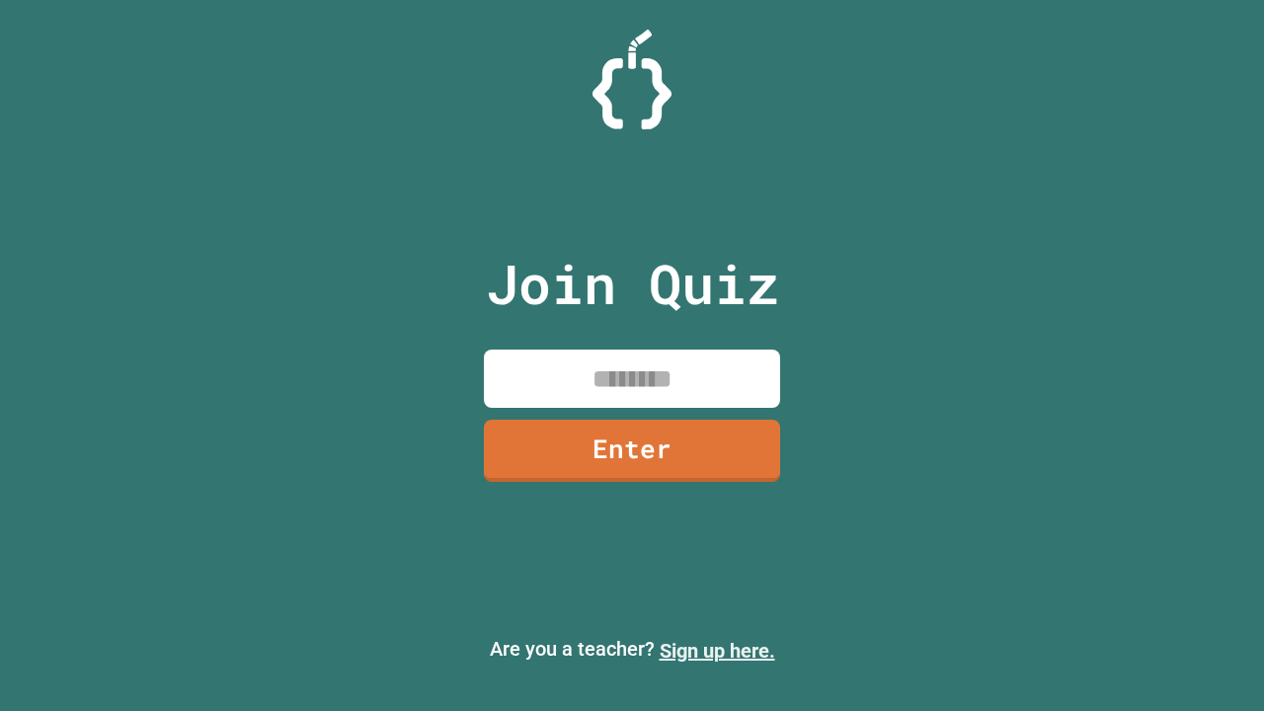
click at [717, 651] on link "Sign up here." at bounding box center [718, 651] width 116 height 24
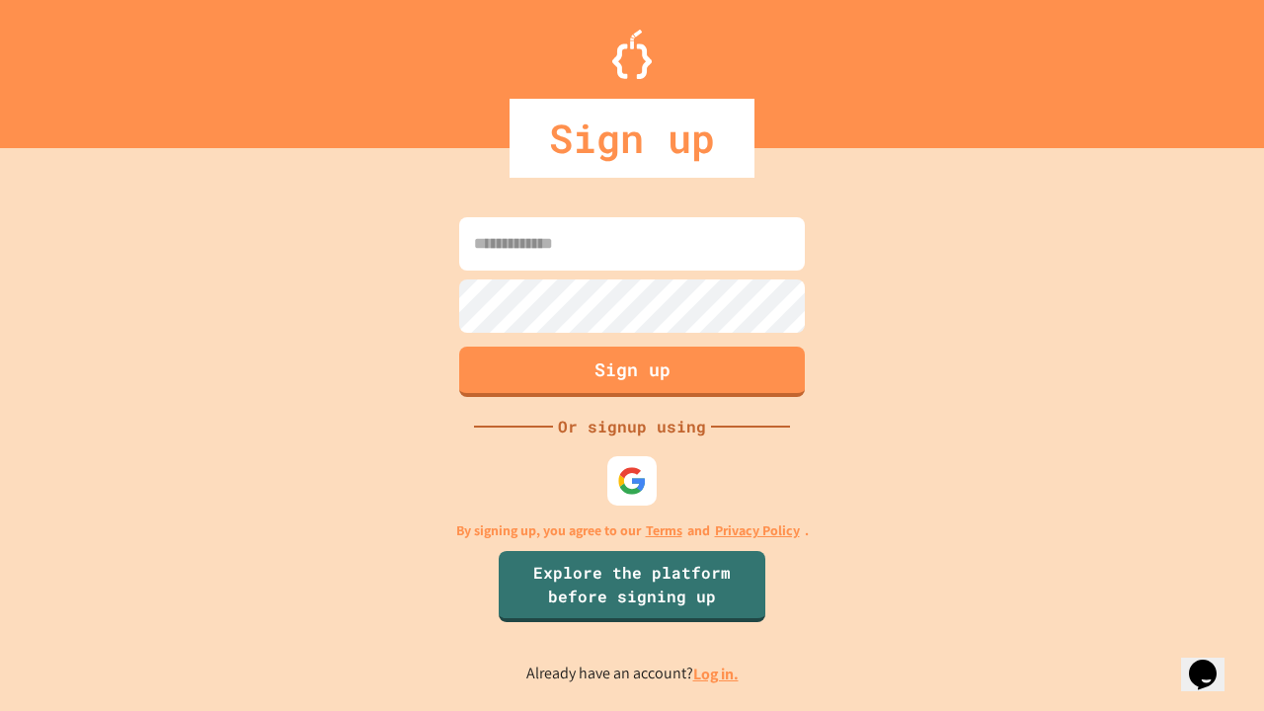
click at [717, 674] on link "Log in." at bounding box center [715, 674] width 45 height 21
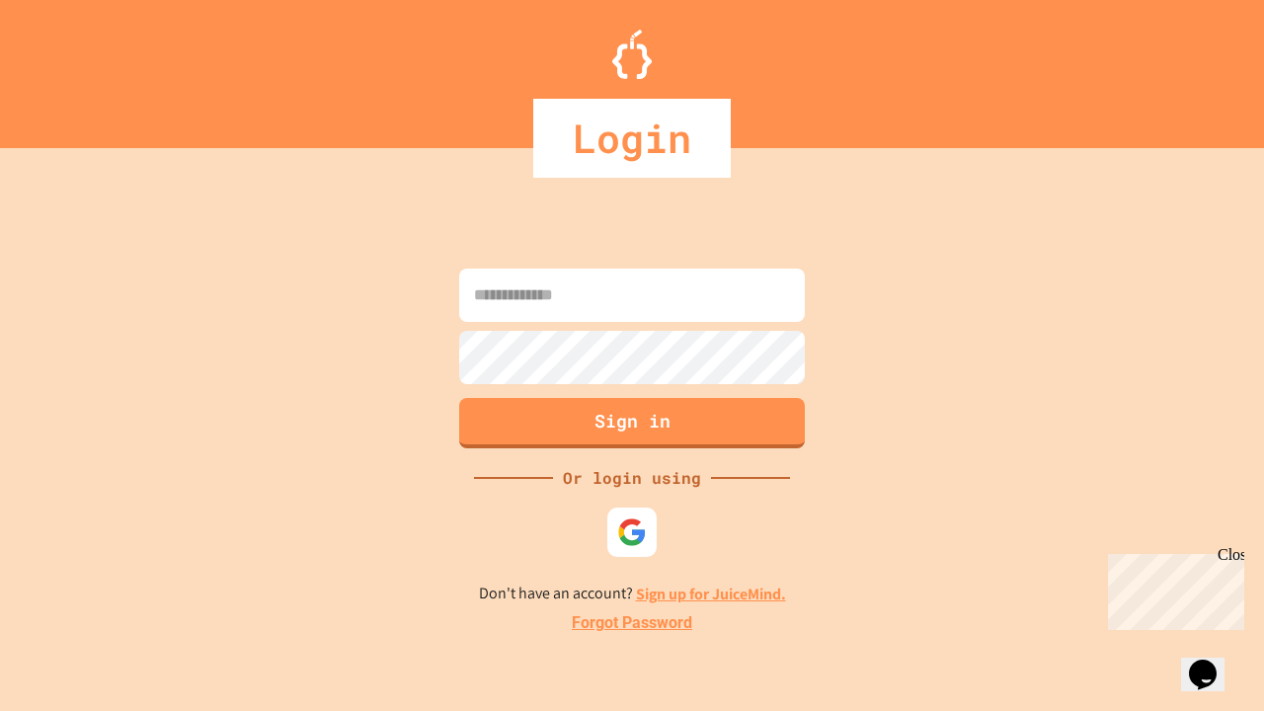
type input "*****"
